Goal: Transaction & Acquisition: Download file/media

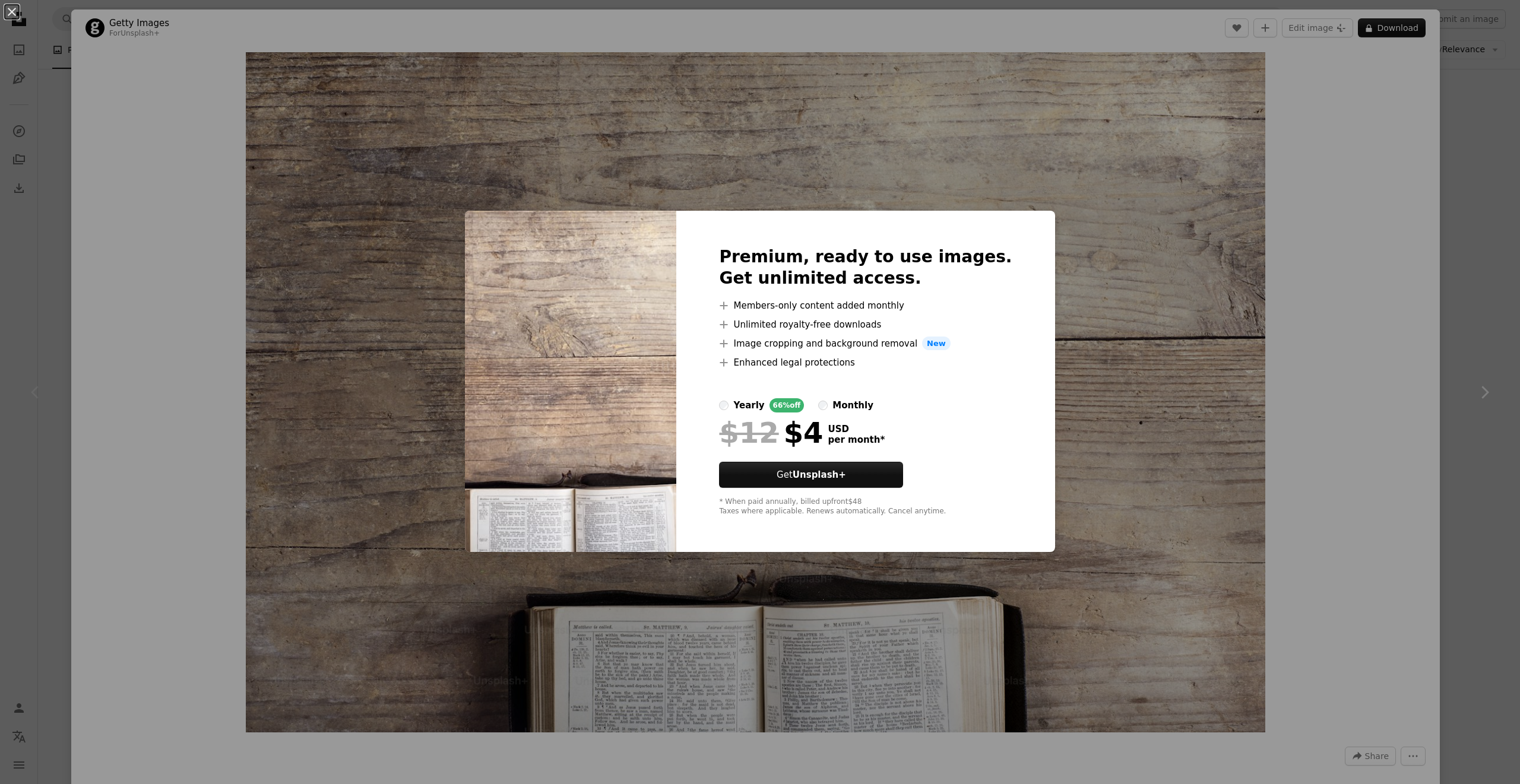
click at [1138, 293] on div "An X shape Premium, ready to use images. Get unlimited access. A plus sign Memb…" at bounding box center [760, 392] width 1520 height 784
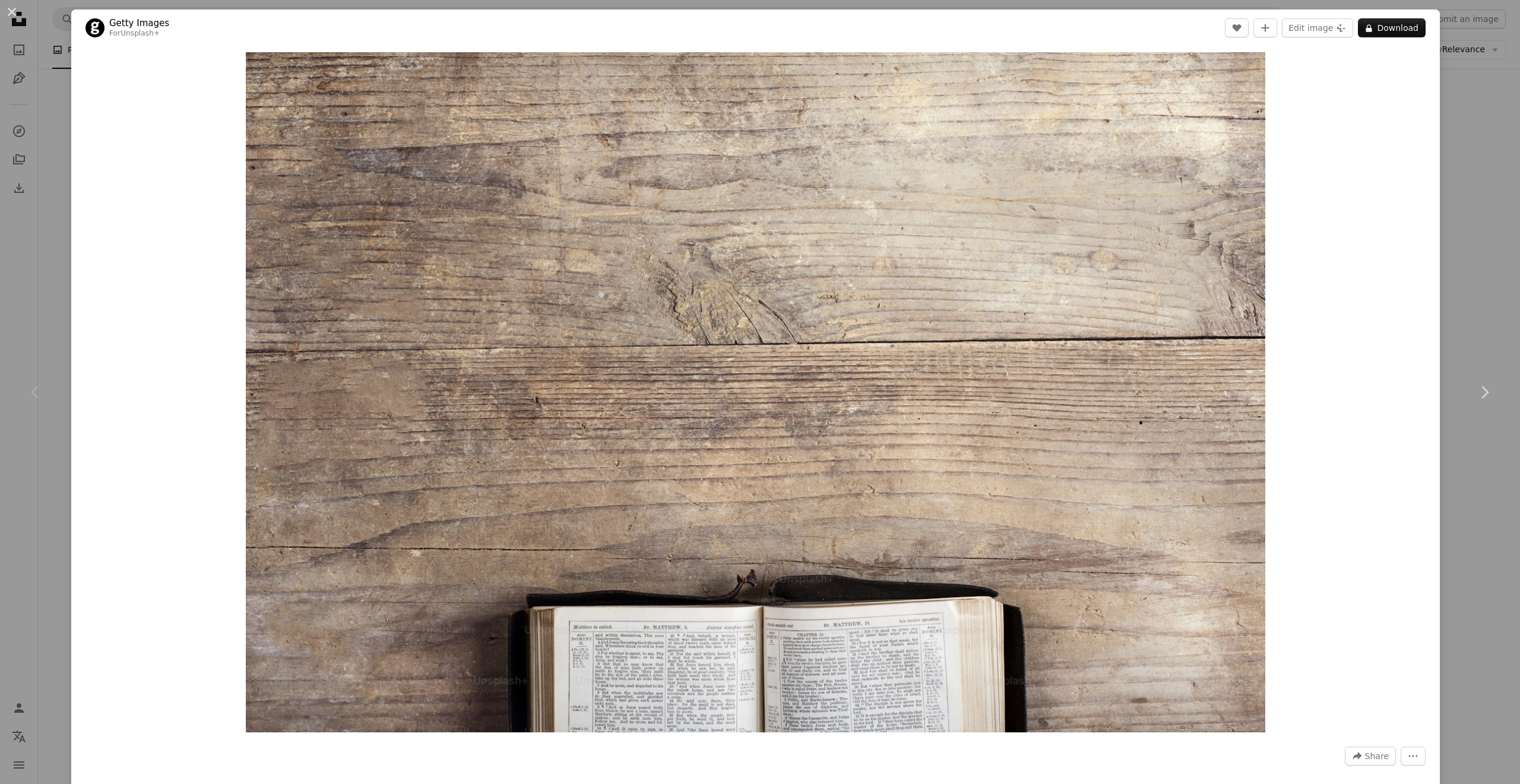
click at [1482, 190] on div "An X shape Chevron left Chevron right Getty Images For Unsplash+ A heart A plus…" at bounding box center [760, 392] width 1520 height 784
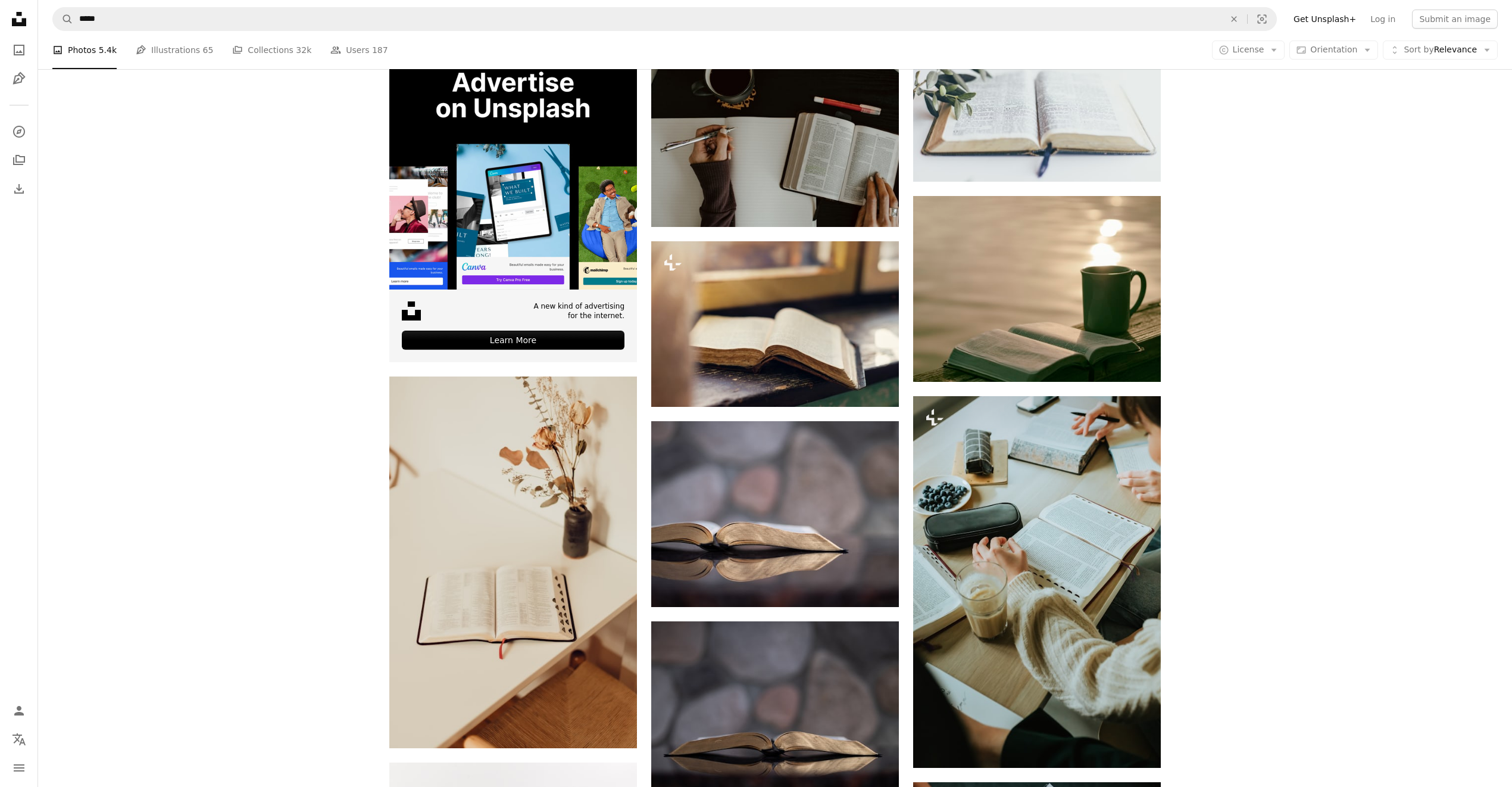
scroll to position [2382, 0]
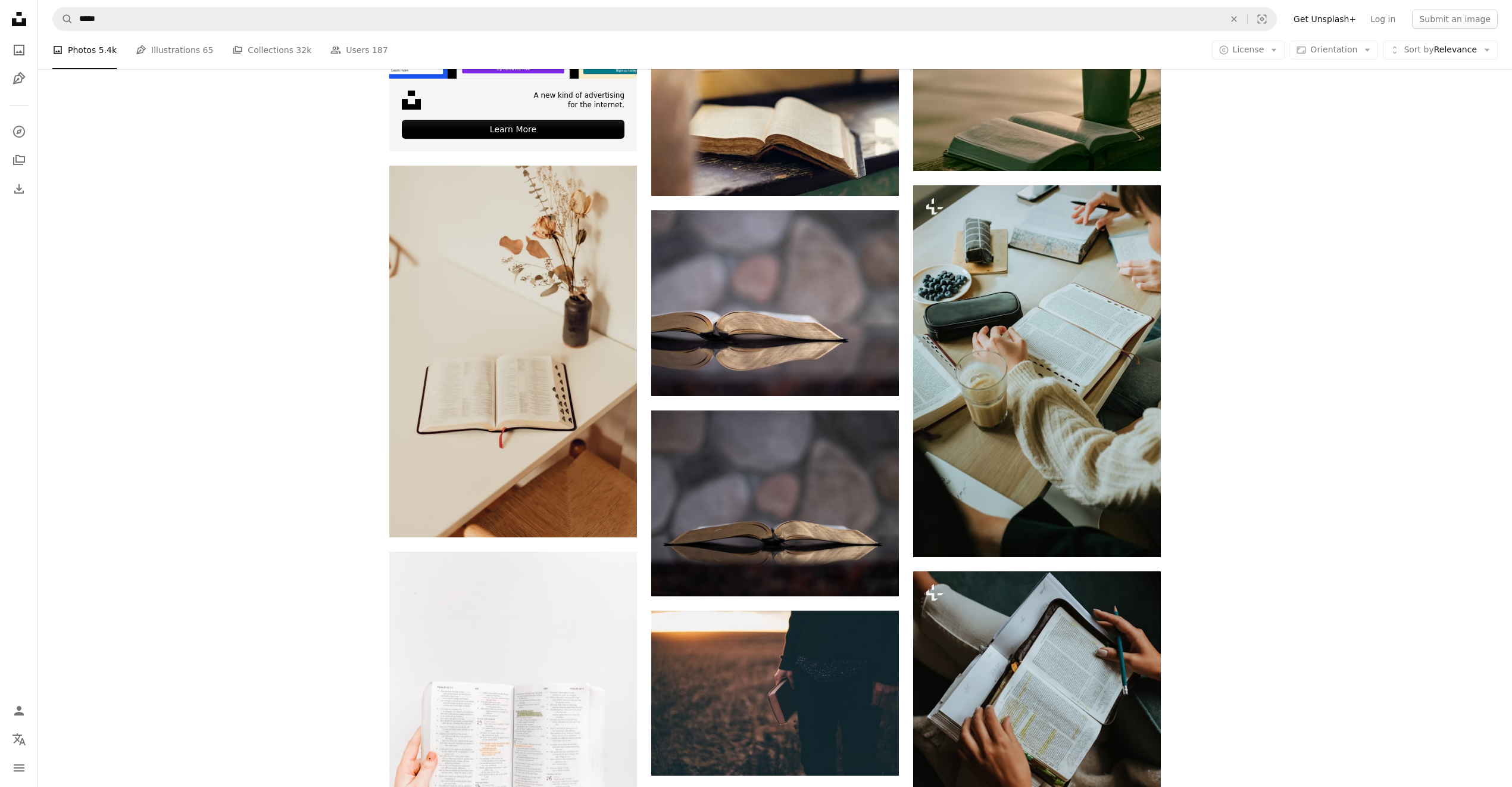
drag, startPoint x: 909, startPoint y: 438, endPoint x: 315, endPoint y: 430, distance: 594.1
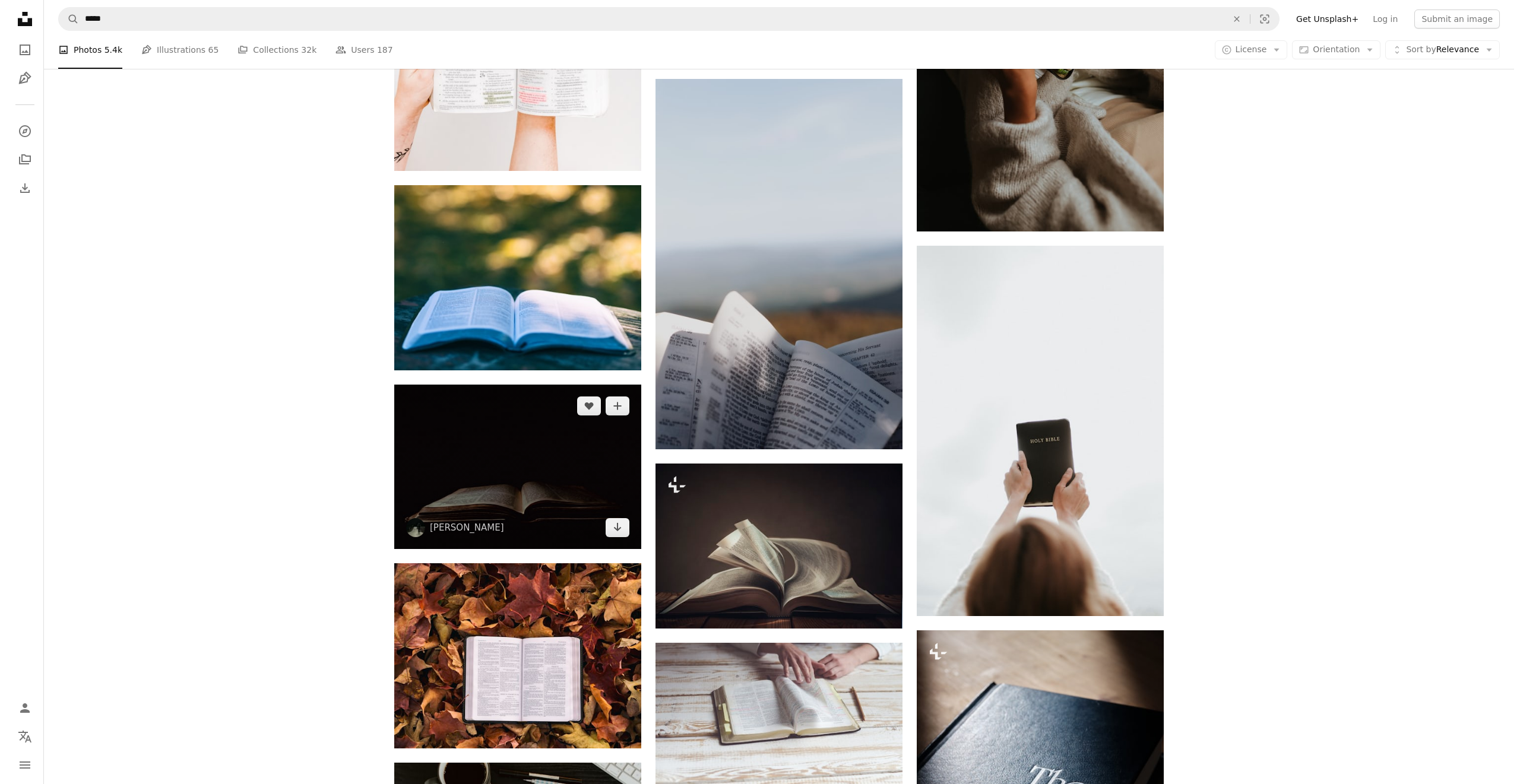
scroll to position [3085, 0]
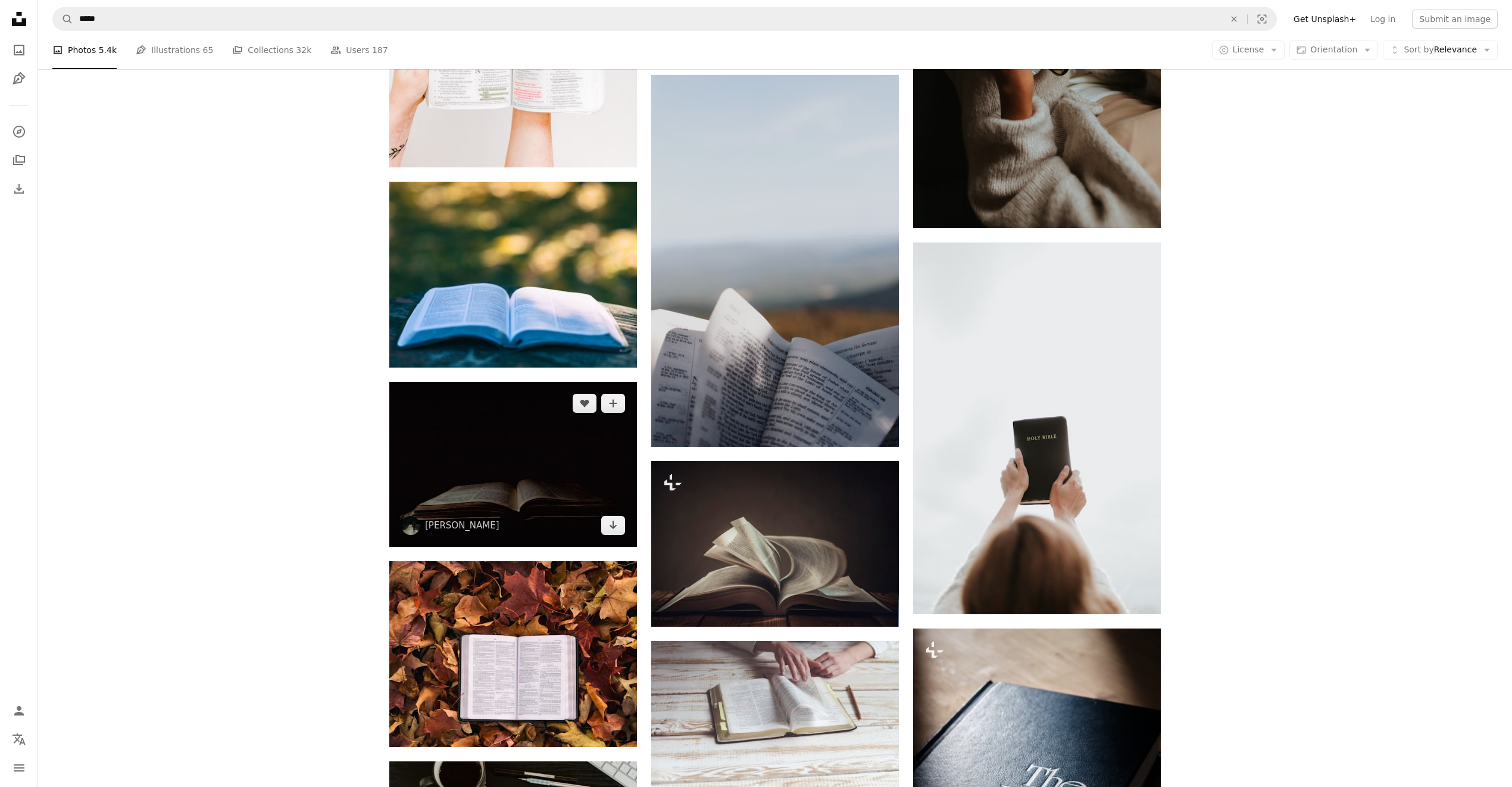
click at [518, 465] on img at bounding box center [513, 465] width 248 height 165
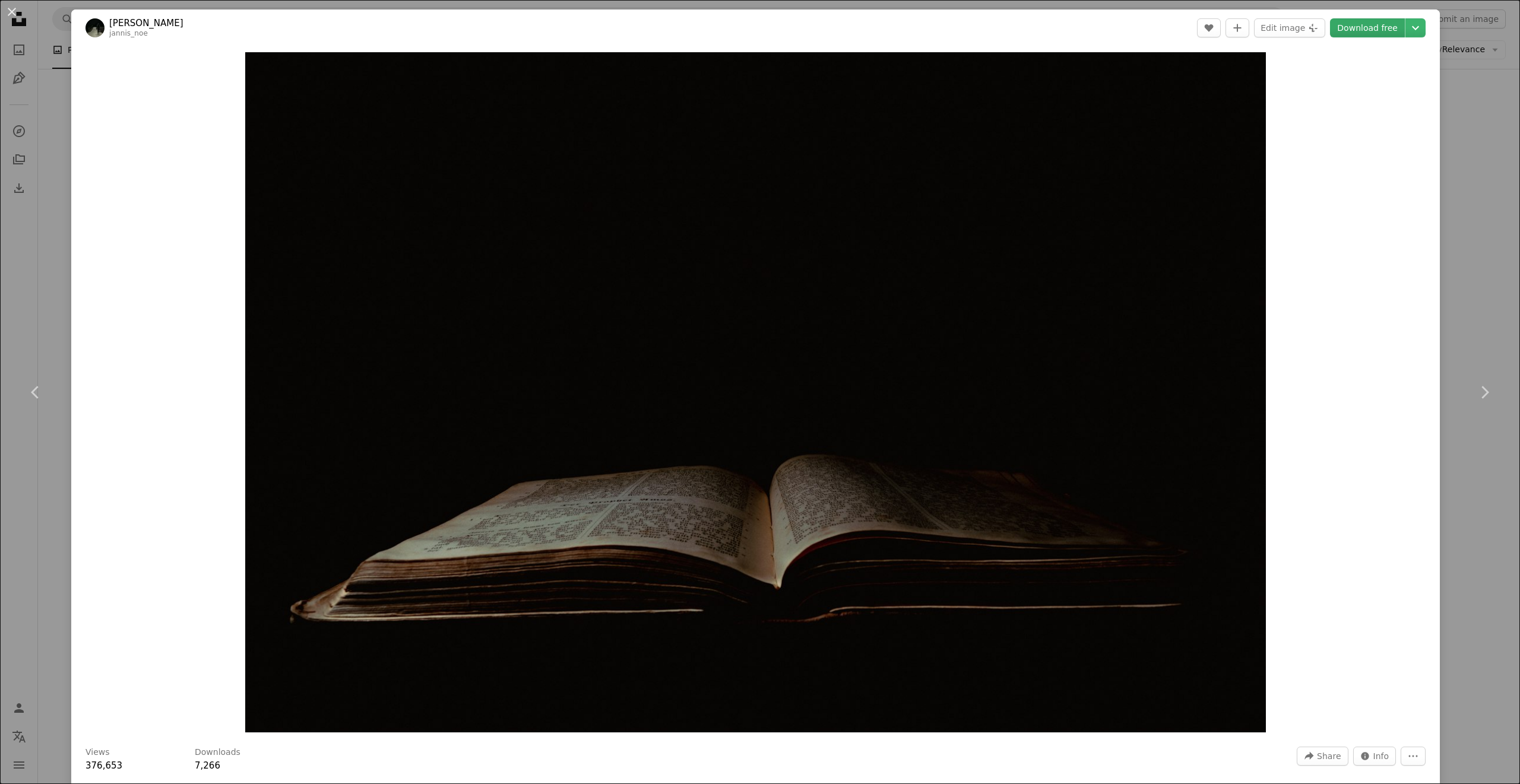
click at [1366, 27] on link "Download free" at bounding box center [1368, 28] width 75 height 19
